Goal: Task Accomplishment & Management: Manage account settings

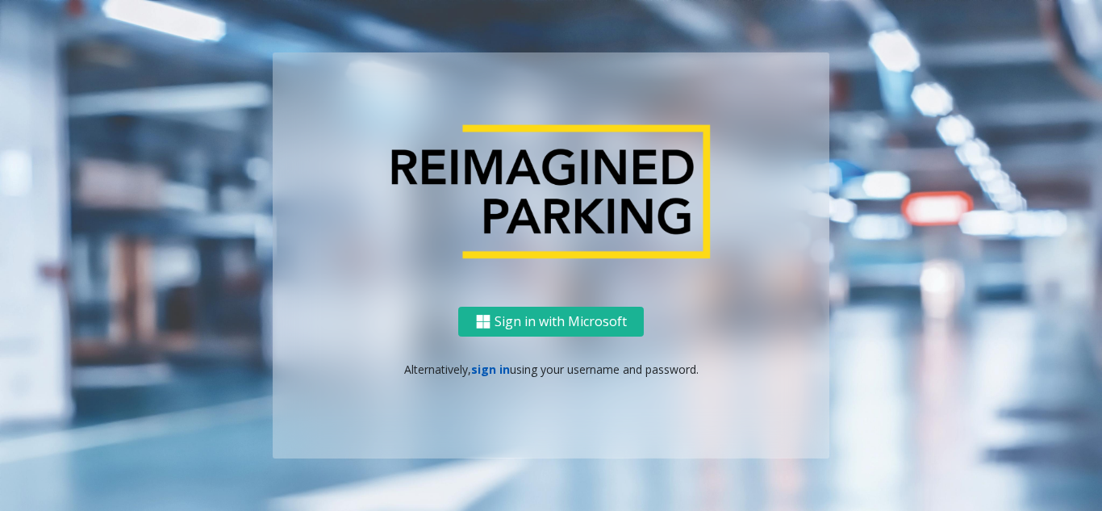
click at [486, 370] on link "sign in" at bounding box center [490, 368] width 39 height 15
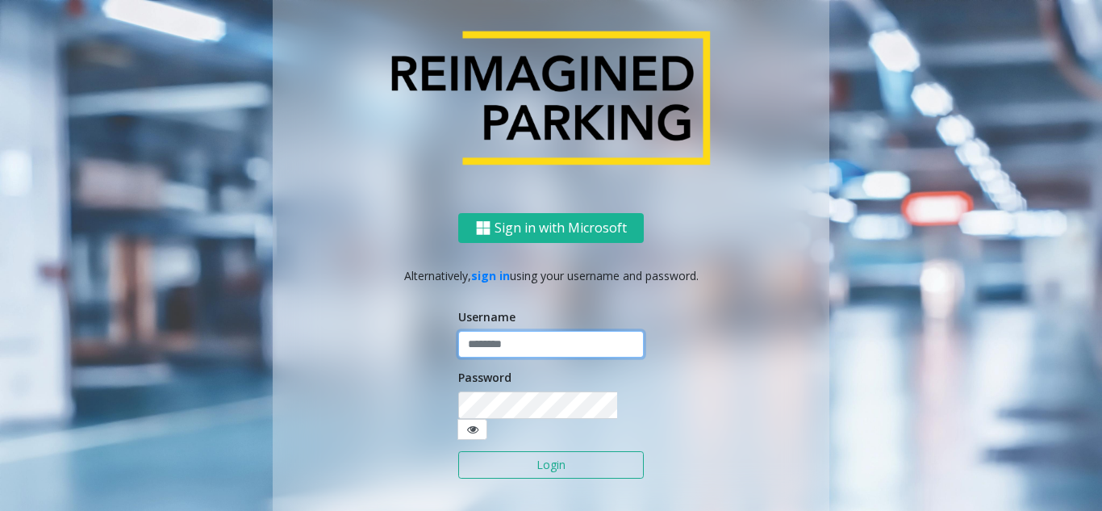
click at [485, 358] on input "text" at bounding box center [551, 344] width 186 height 27
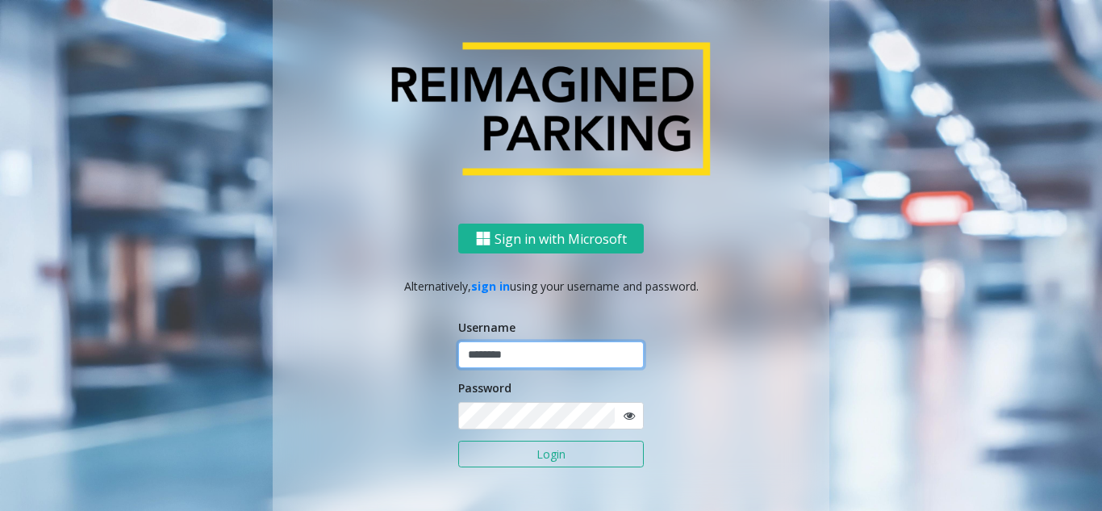
type input "********"
click at [624, 419] on icon at bounding box center [629, 415] width 11 height 11
click at [572, 457] on button "Login" at bounding box center [551, 453] width 186 height 27
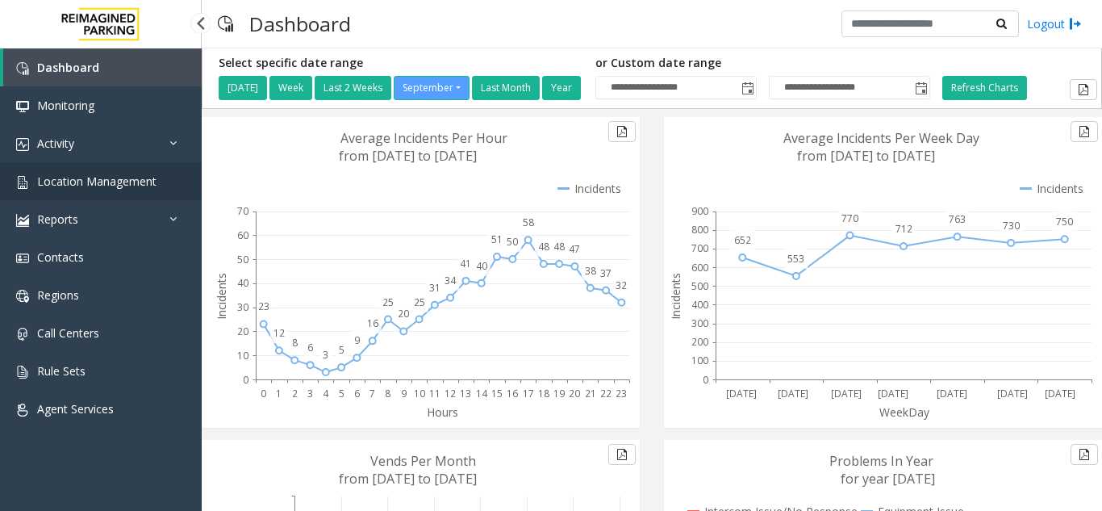
click at [126, 177] on span "Location Management" at bounding box center [96, 180] width 119 height 15
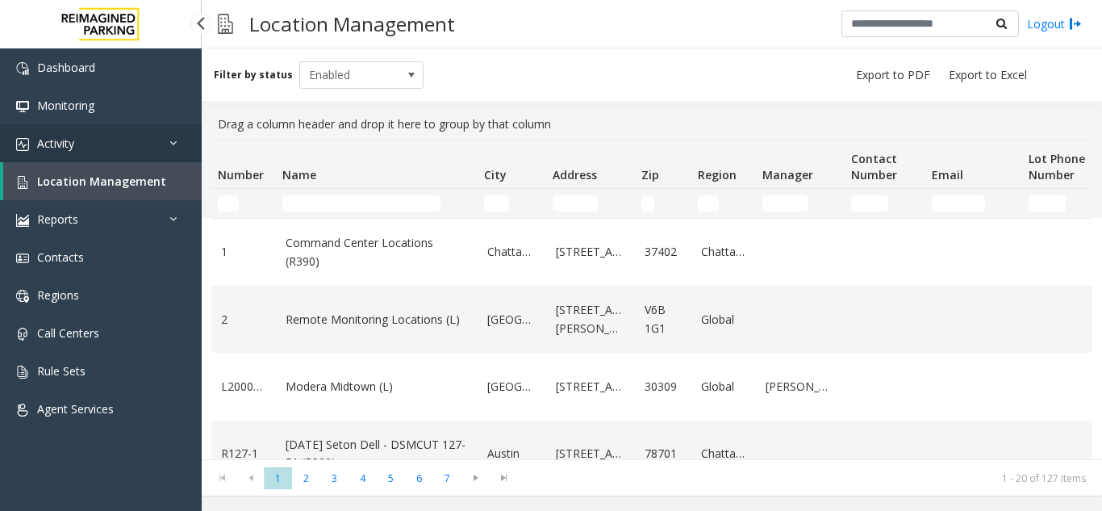
click at [139, 147] on link "Activity" at bounding box center [101, 143] width 202 height 38
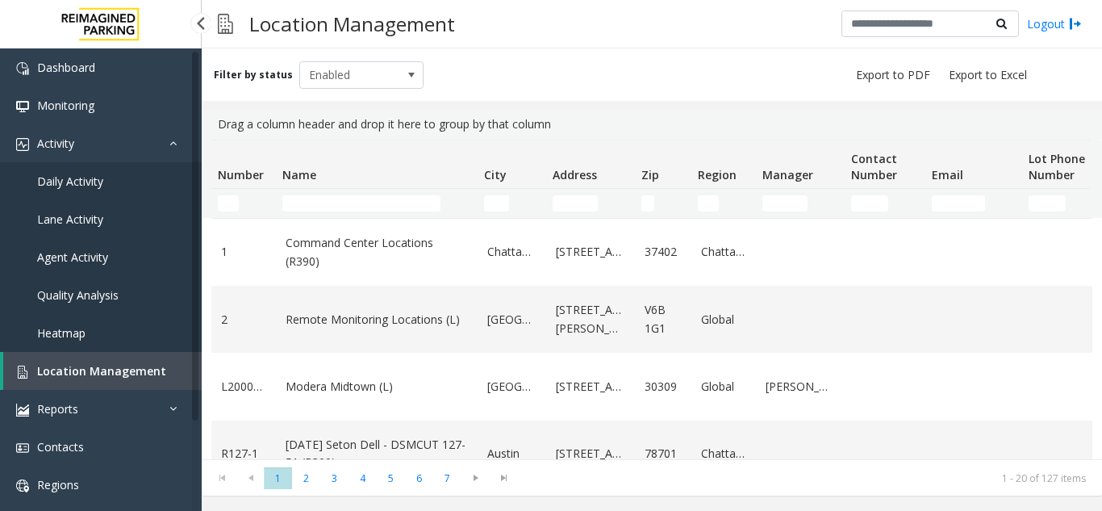
click at [108, 255] on link "Agent Activity" at bounding box center [101, 257] width 202 height 38
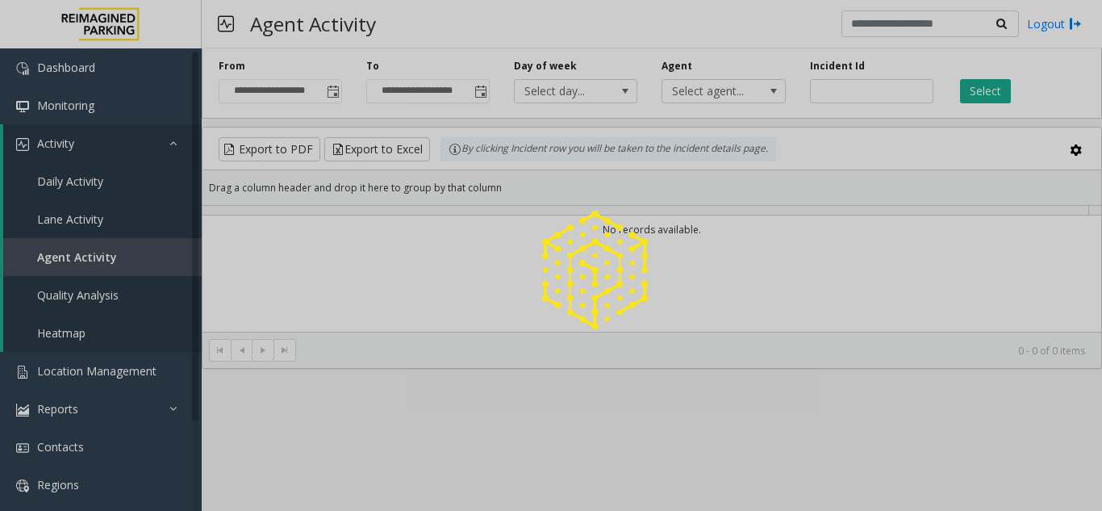
click at [102, 257] on div at bounding box center [551, 255] width 1102 height 511
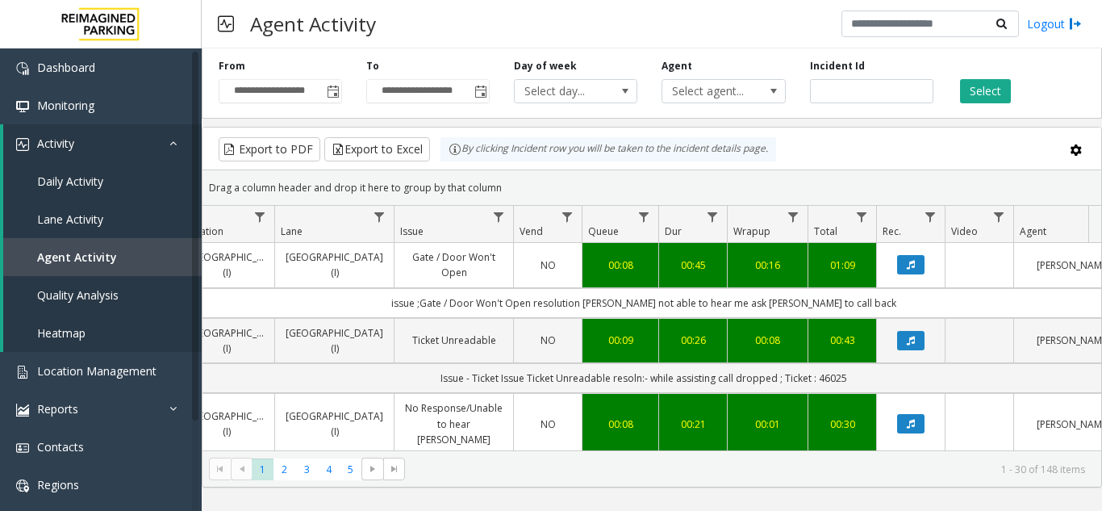
scroll to position [0, 307]
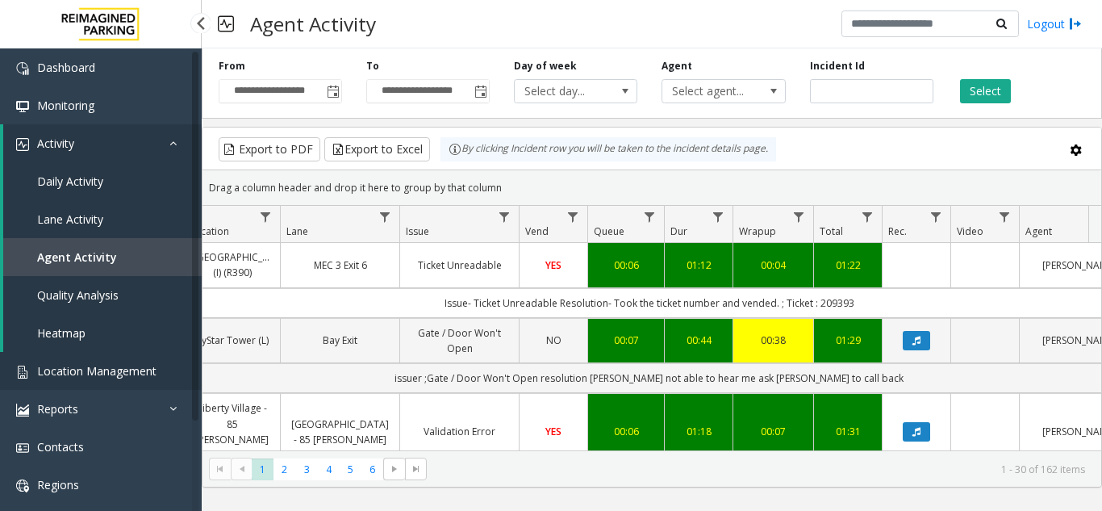
click at [115, 377] on span "Location Management" at bounding box center [96, 370] width 119 height 15
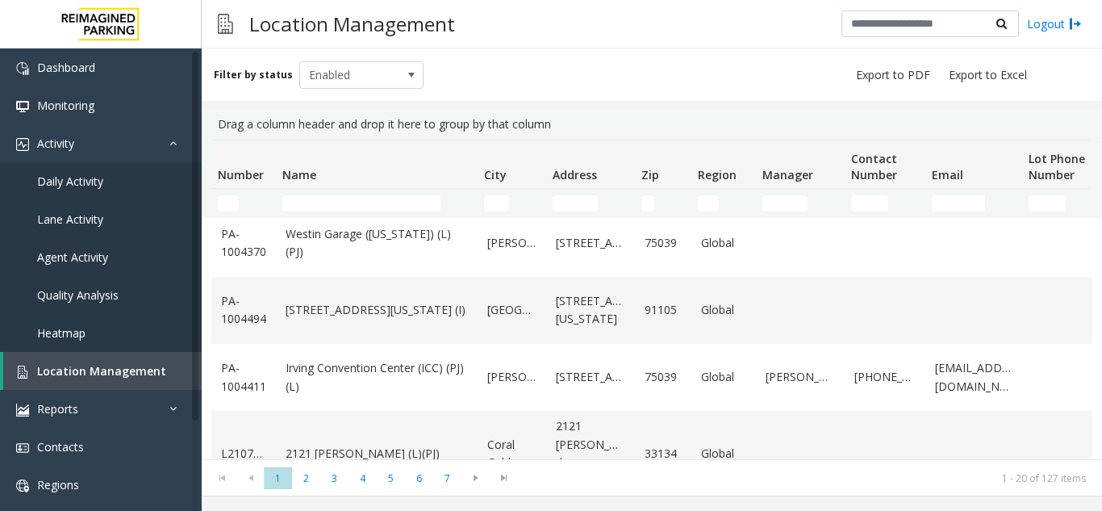
scroll to position [1115, 0]
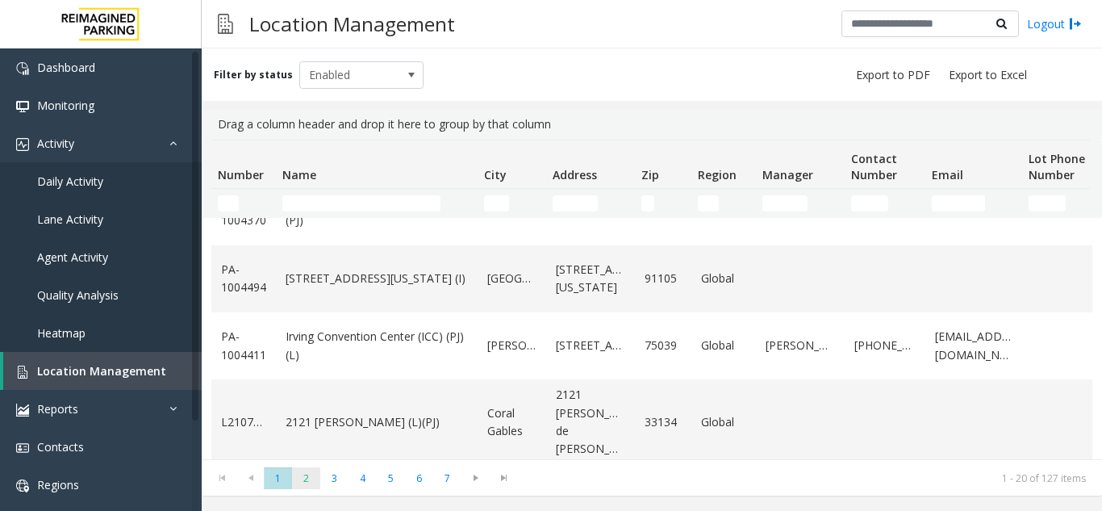
click at [310, 481] on span "2" at bounding box center [306, 478] width 28 height 22
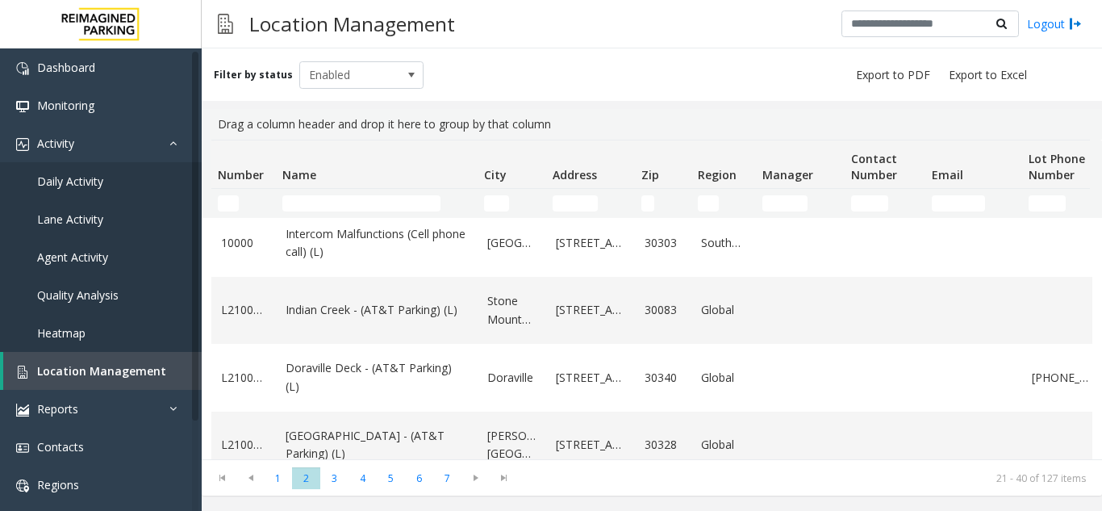
scroll to position [0, 0]
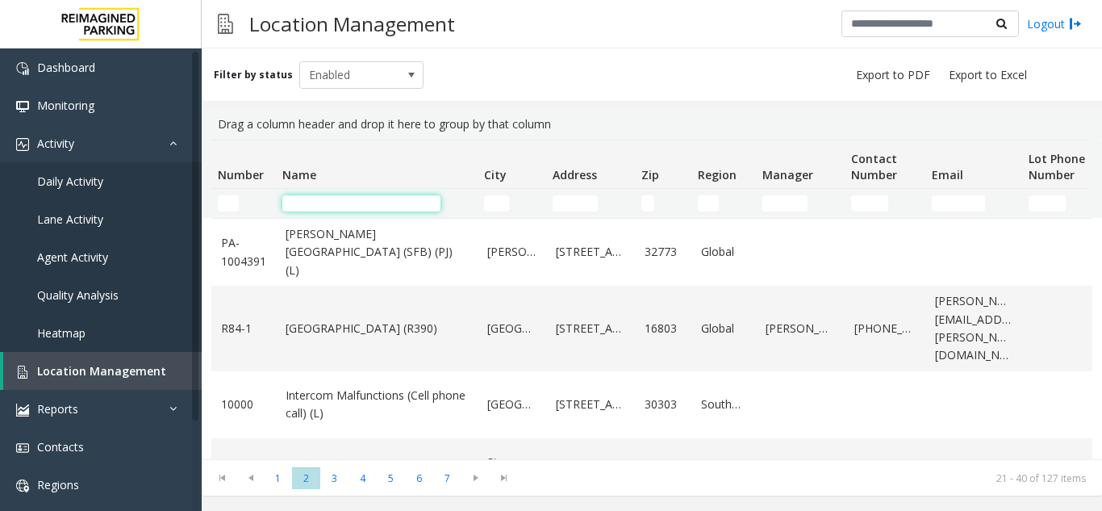
click at [355, 210] on input "Name Filter" at bounding box center [361, 203] width 158 height 16
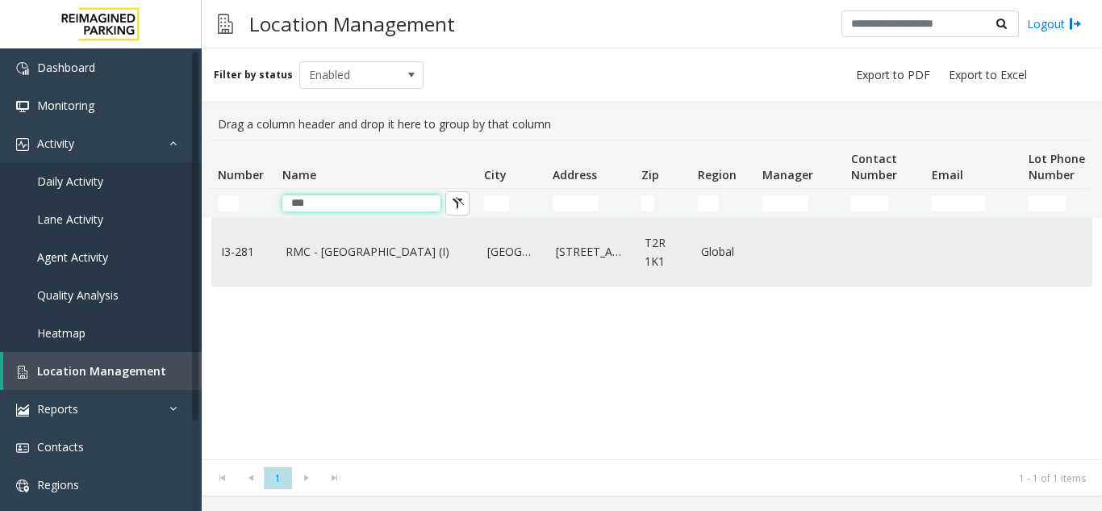
type input "***"
click at [354, 244] on link "RMC - [GEOGRAPHIC_DATA] (I)" at bounding box center [377, 252] width 182 height 18
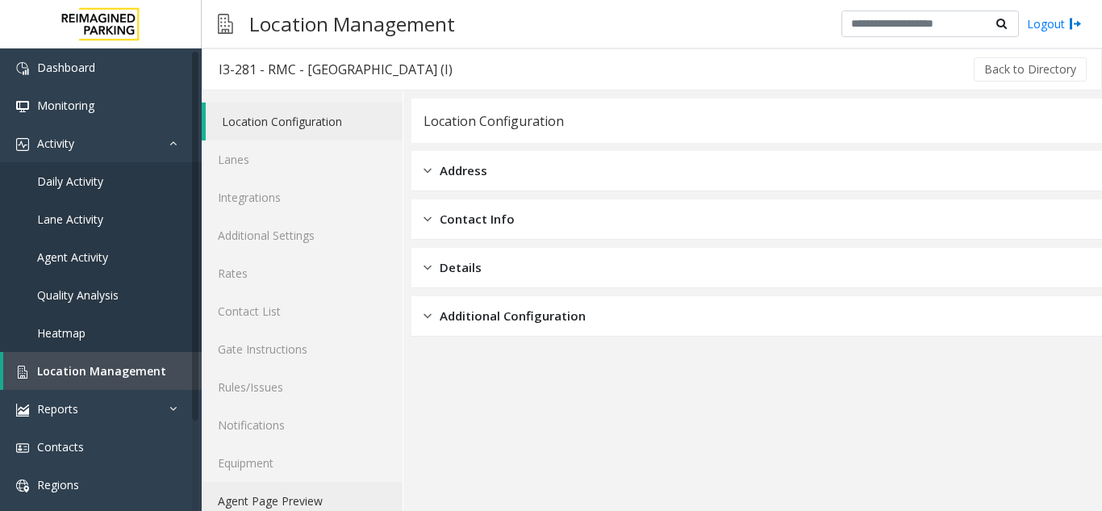
click at [290, 496] on link "Agent Page Preview" at bounding box center [302, 501] width 201 height 38
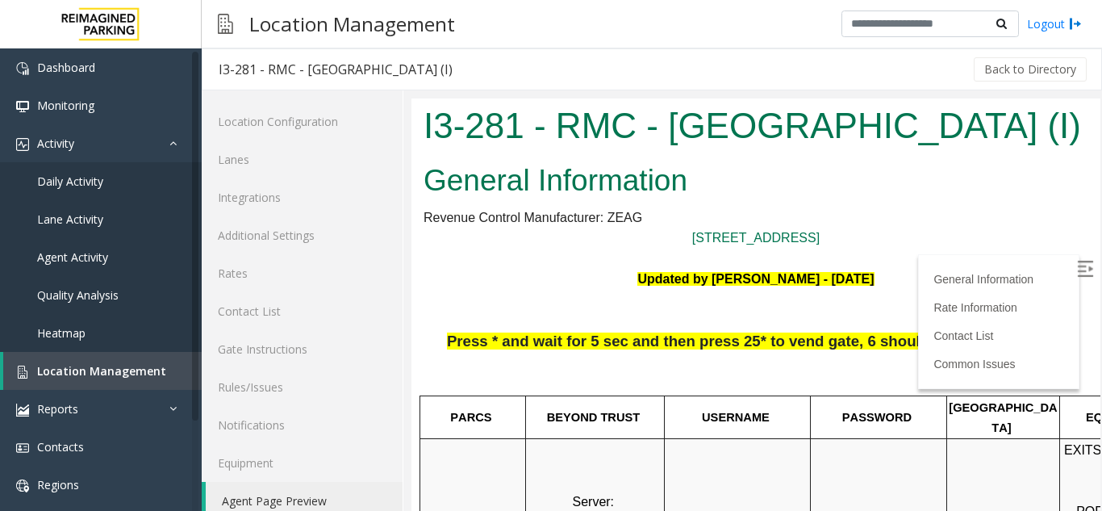
click at [1077, 264] on img at bounding box center [1085, 269] width 16 height 16
